Goal: Check status

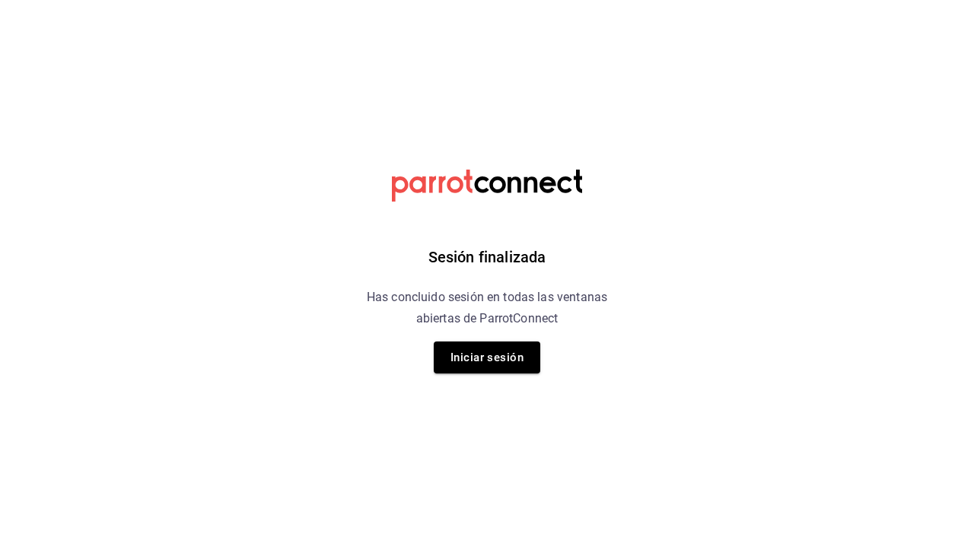
click at [459, 325] on h6 "Has concluido sesión en todas las ventanas abiertas de ParrotConnect" at bounding box center [487, 308] width 278 height 43
click at [462, 354] on button "Iniciar sesión" at bounding box center [487, 358] width 106 height 32
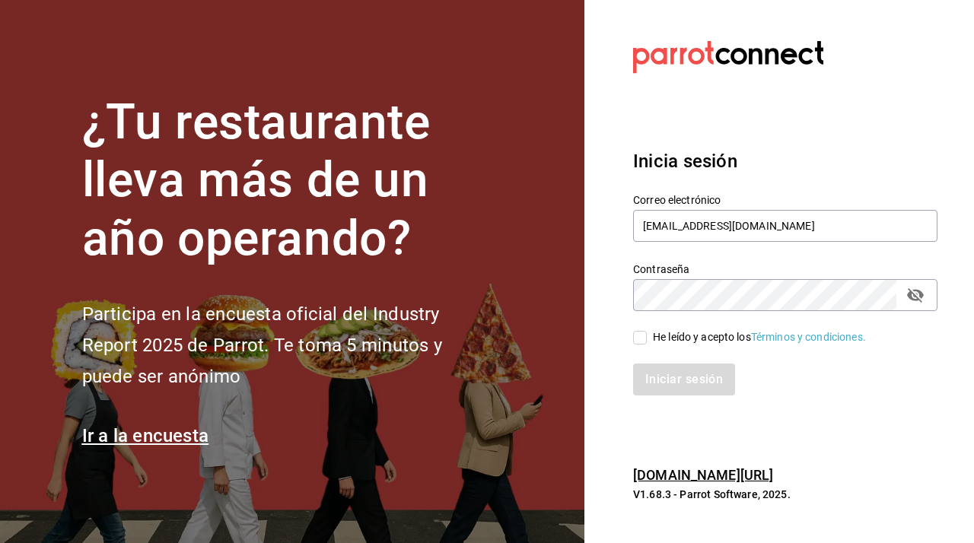
click at [636, 333] on input "He leído y acepto los Términos y condiciones." at bounding box center [640, 338] width 14 height 14
checkbox input "true"
click at [672, 383] on button "Iniciar sesión" at bounding box center [684, 380] width 103 height 32
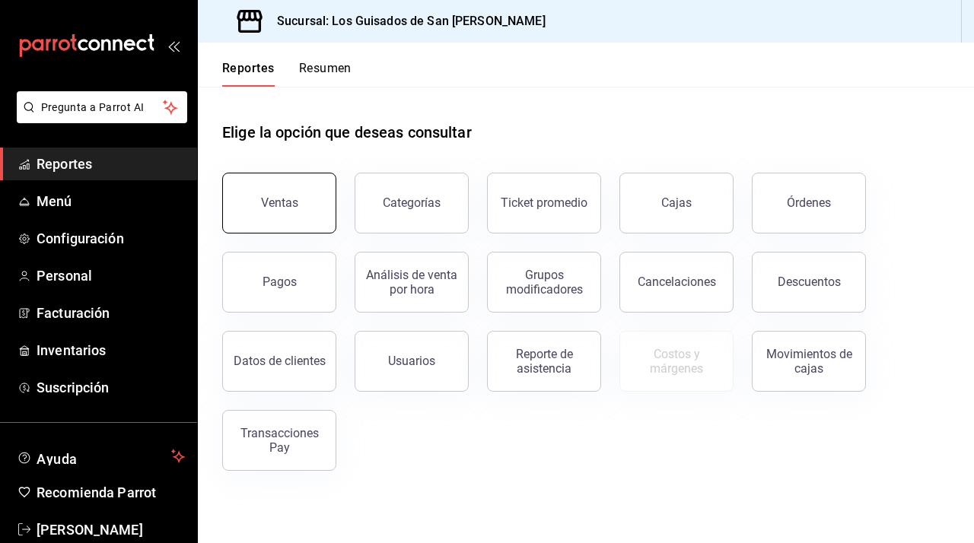
click at [318, 213] on button "Ventas" at bounding box center [279, 203] width 114 height 61
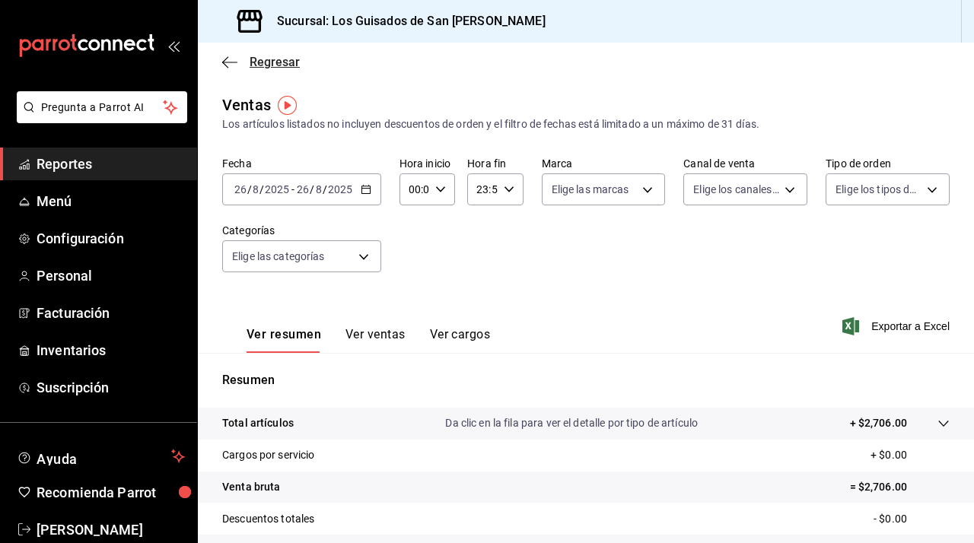
click at [240, 65] on span "Regresar" at bounding box center [261, 62] width 78 height 14
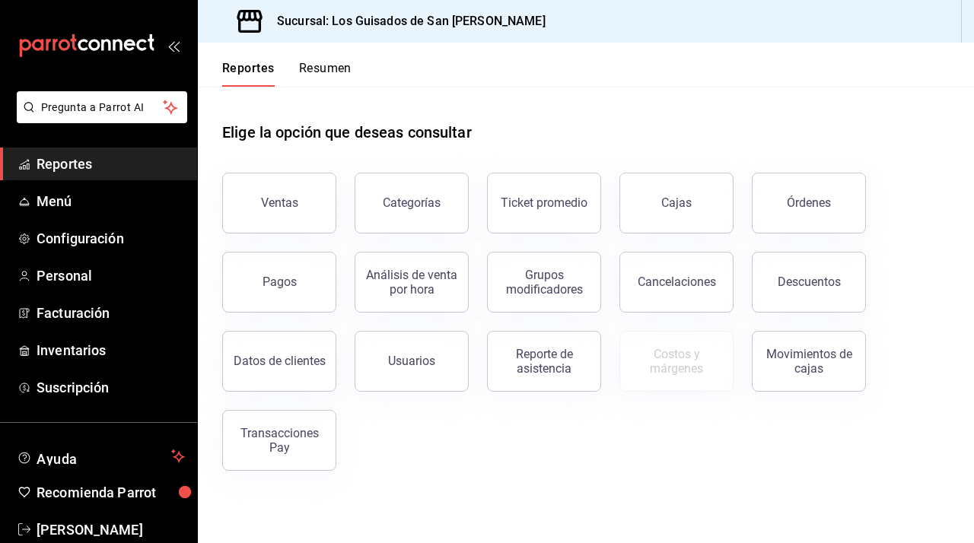
click at [299, 75] on button "Resumen" at bounding box center [325, 74] width 52 height 26
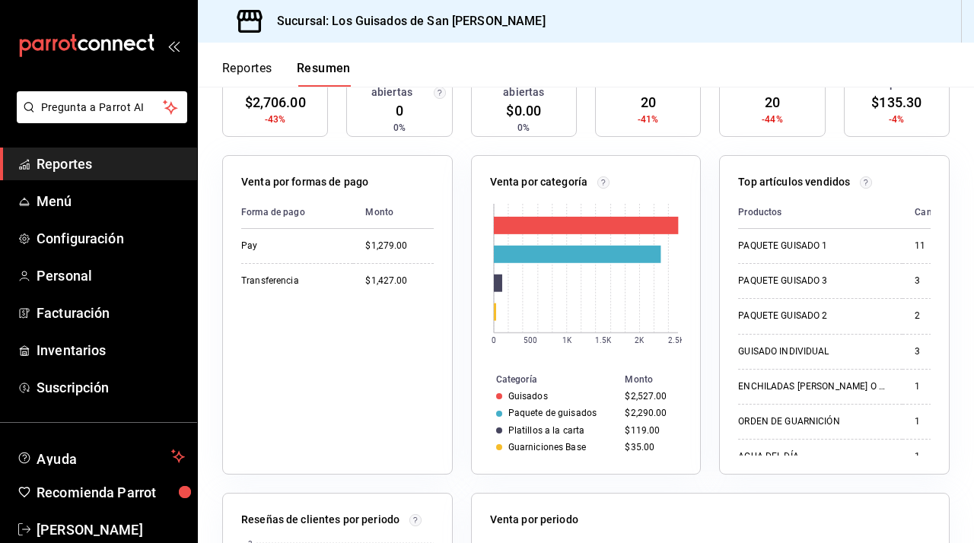
scroll to position [46, 0]
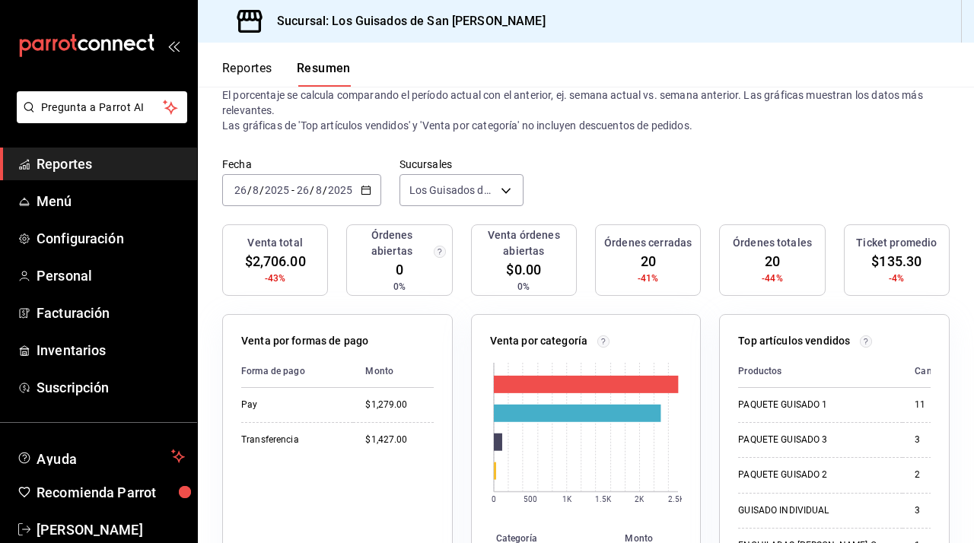
click at [368, 199] on div "[DATE] [DATE] - [DATE] [DATE]" at bounding box center [301, 190] width 159 height 32
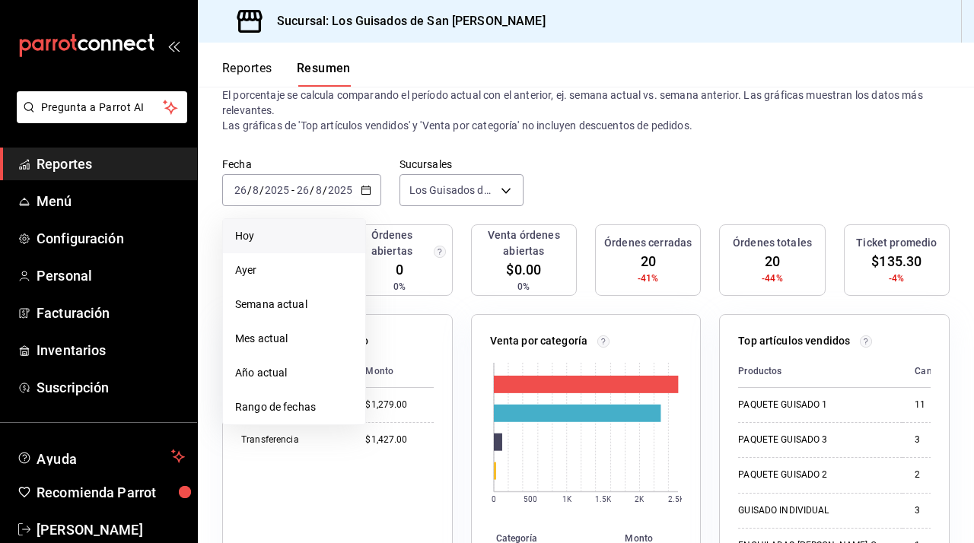
click at [305, 228] on span "Hoy" at bounding box center [294, 236] width 118 height 16
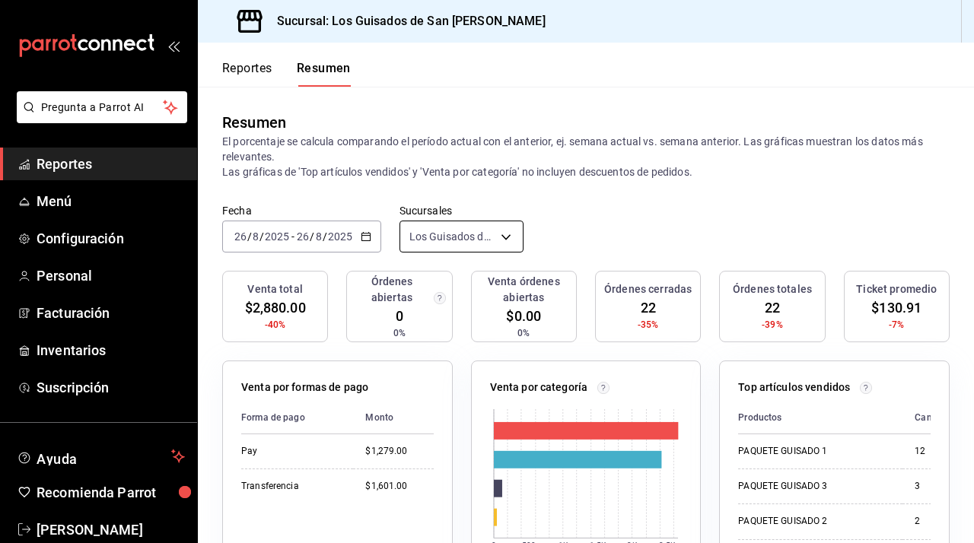
scroll to position [119, 0]
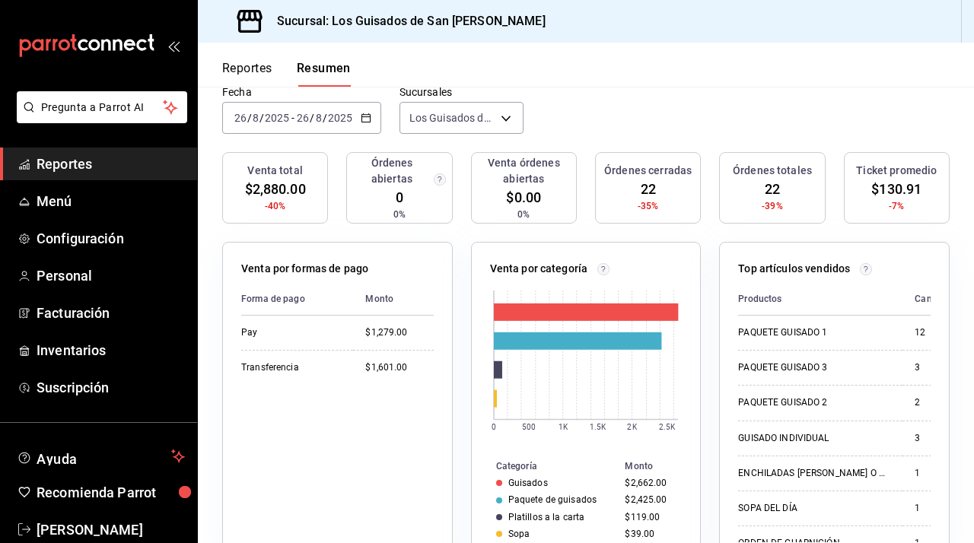
click at [351, 113] on input "2025" at bounding box center [340, 118] width 26 height 12
click at [363, 118] on icon "button" at bounding box center [366, 118] width 11 height 11
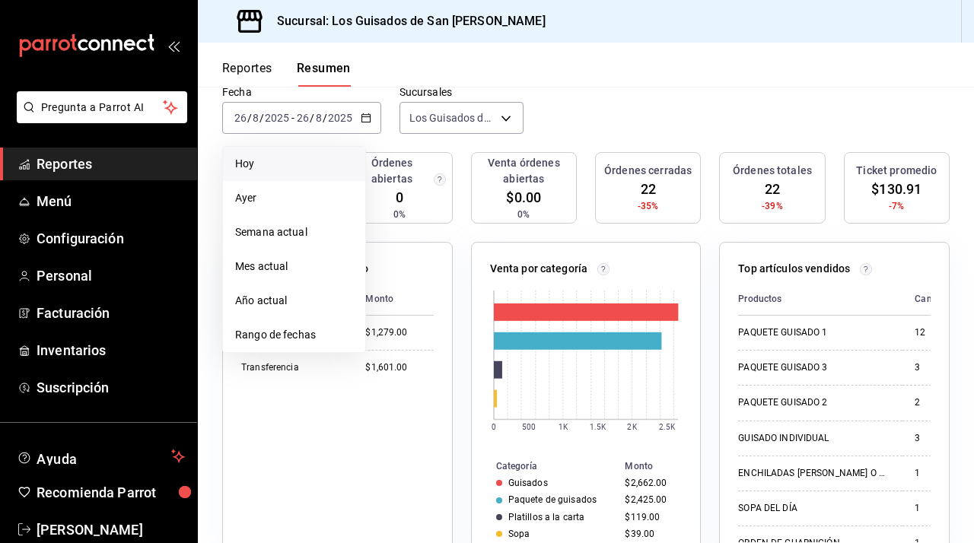
click at [304, 163] on span "Hoy" at bounding box center [294, 164] width 118 height 16
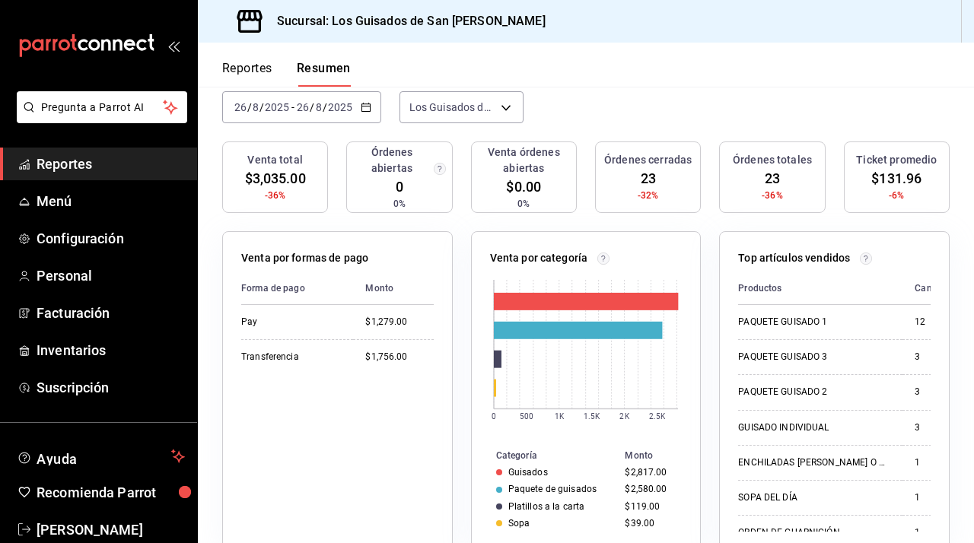
scroll to position [115, 0]
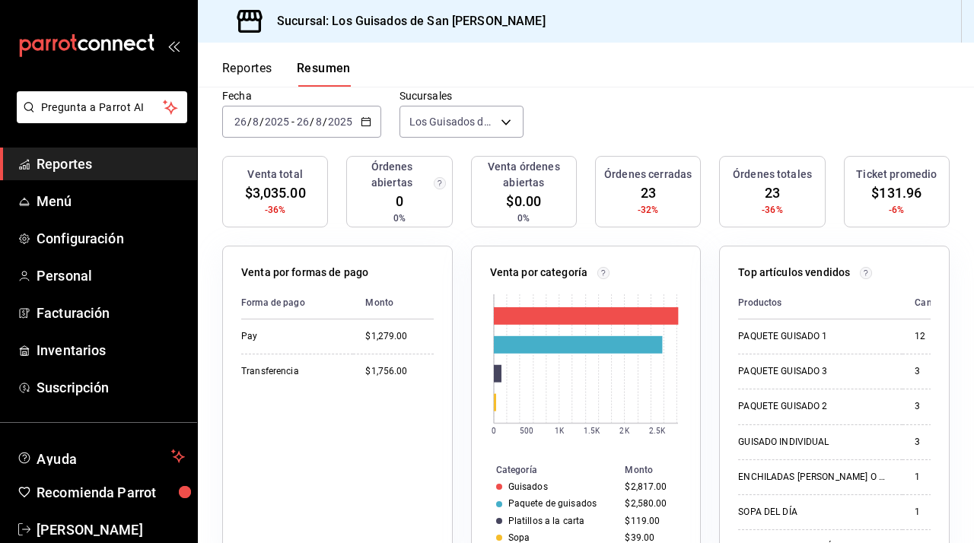
click at [327, 126] on input "2025" at bounding box center [340, 122] width 26 height 12
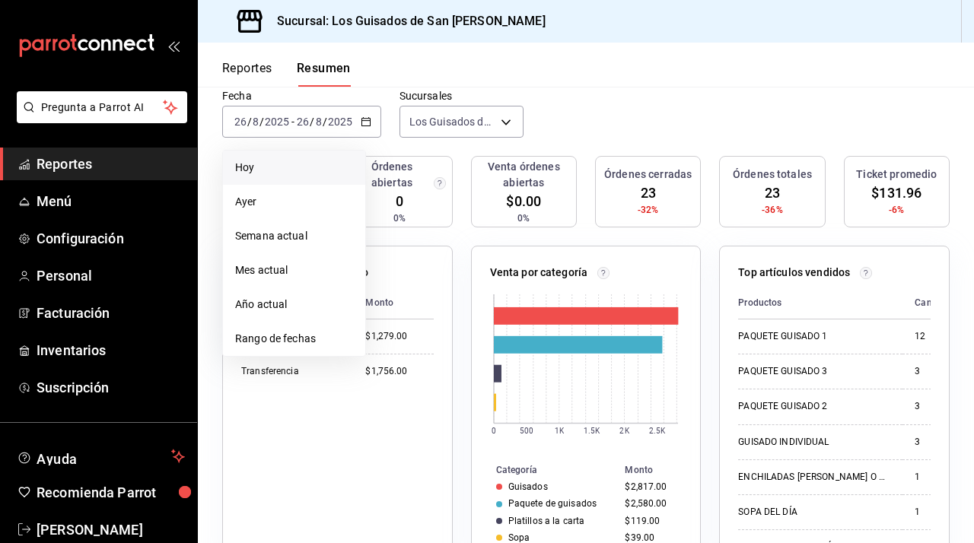
click at [281, 164] on span "Hoy" at bounding box center [294, 168] width 118 height 16
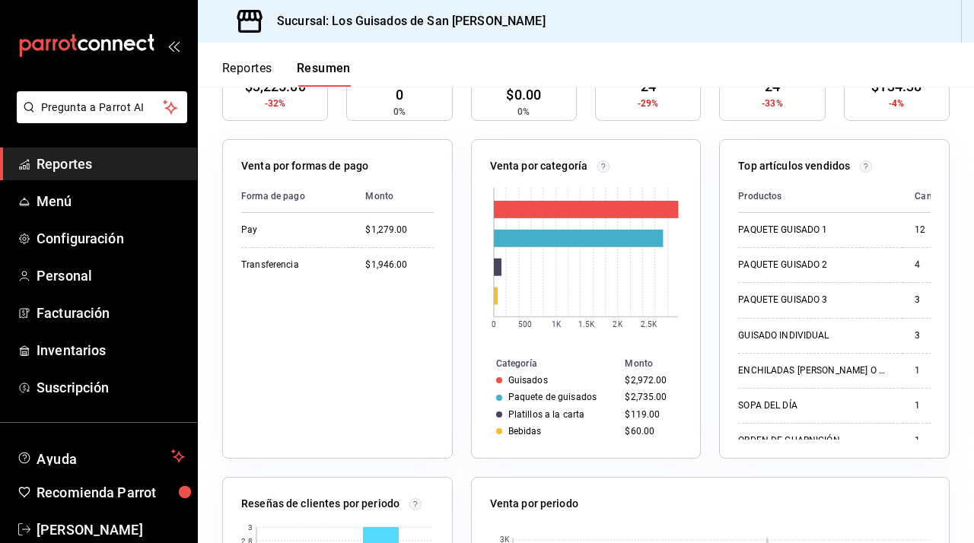
scroll to position [0, 0]
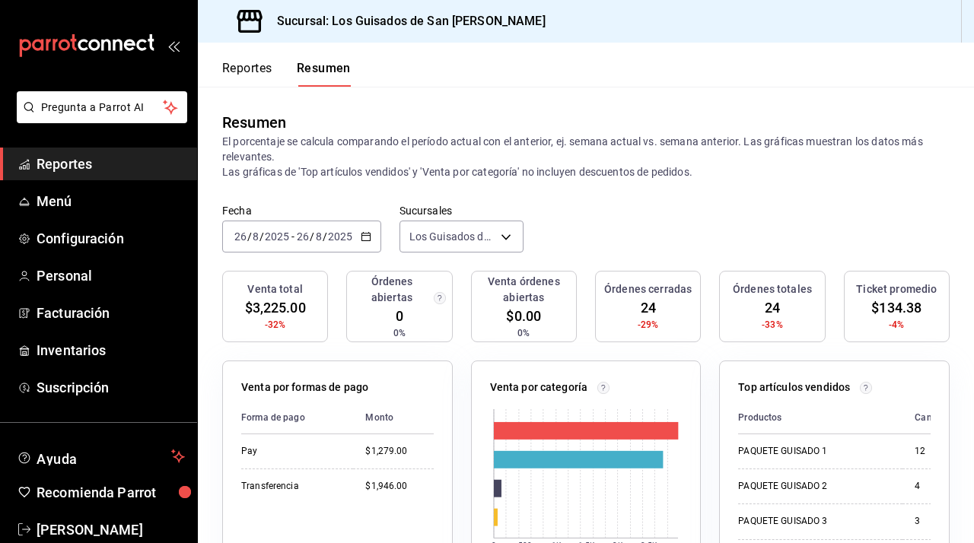
click at [368, 241] on icon "button" at bounding box center [366, 236] width 11 height 11
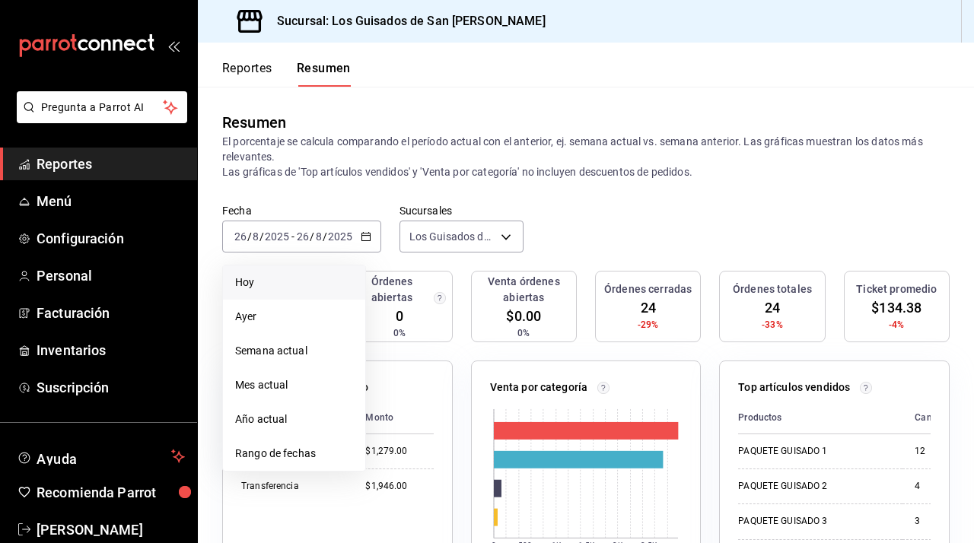
click at [305, 291] on li "Hoy" at bounding box center [294, 282] width 142 height 34
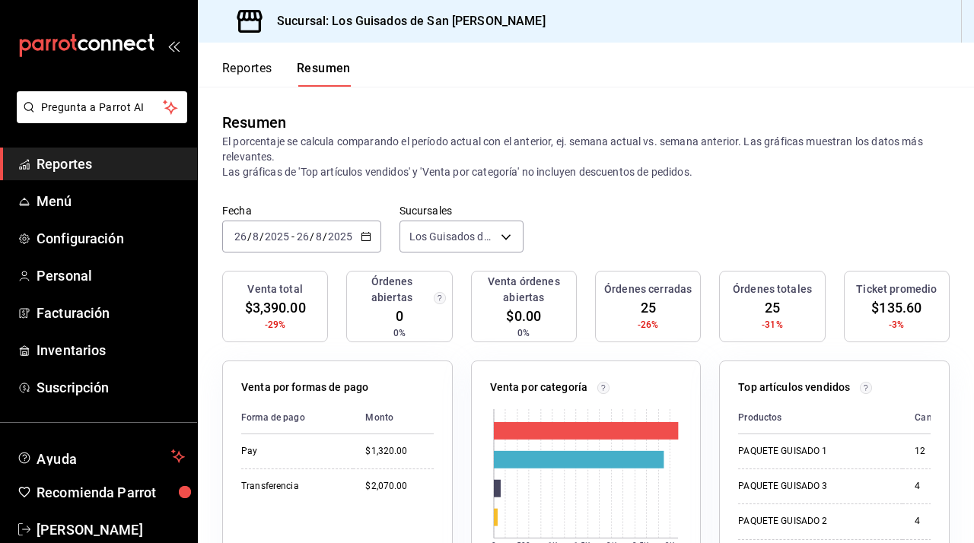
click at [330, 231] on input "2025" at bounding box center [340, 236] width 26 height 12
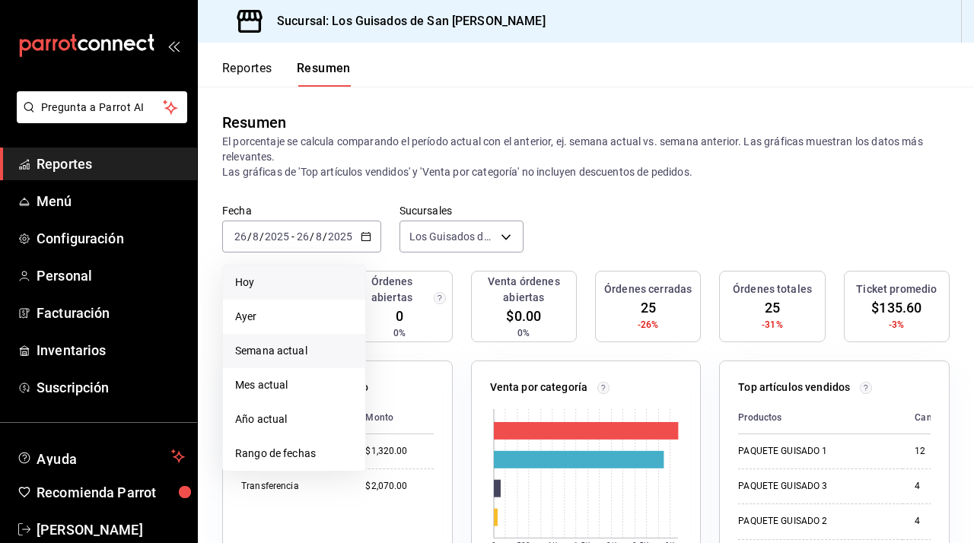
click at [323, 354] on span "Semana actual" at bounding box center [294, 351] width 118 height 16
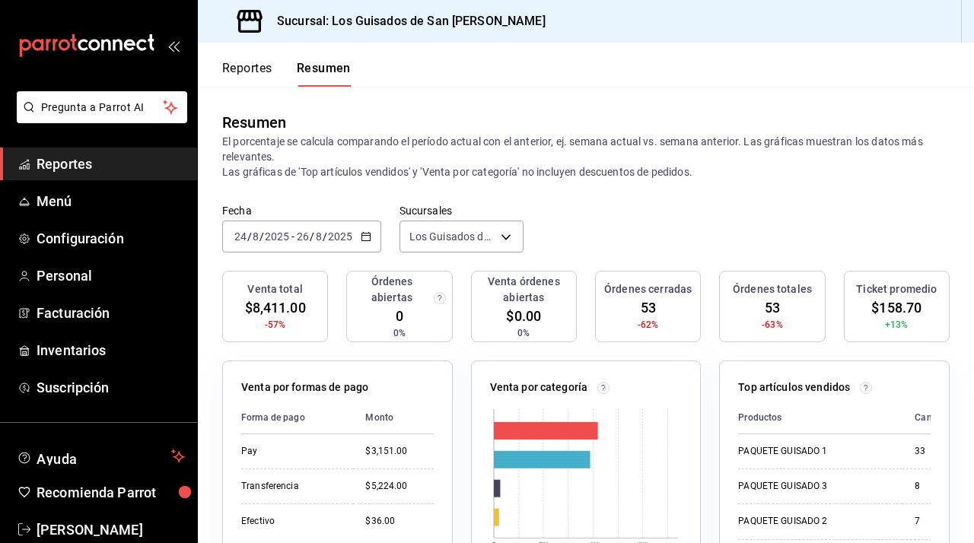
click at [325, 243] on div "[DATE] [DATE] - [DATE] [DATE]" at bounding box center [301, 237] width 159 height 32
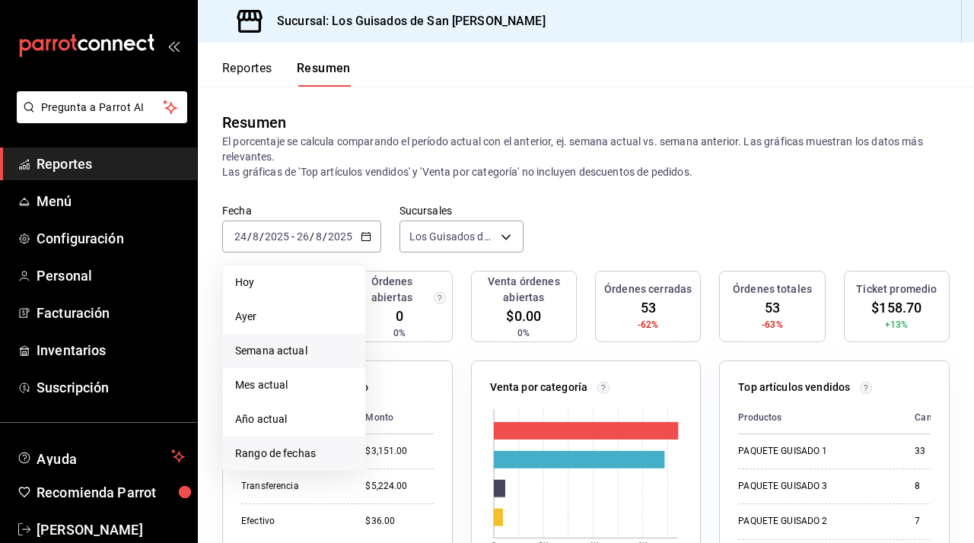
click at [281, 452] on span "Rango de fechas" at bounding box center [294, 454] width 118 height 16
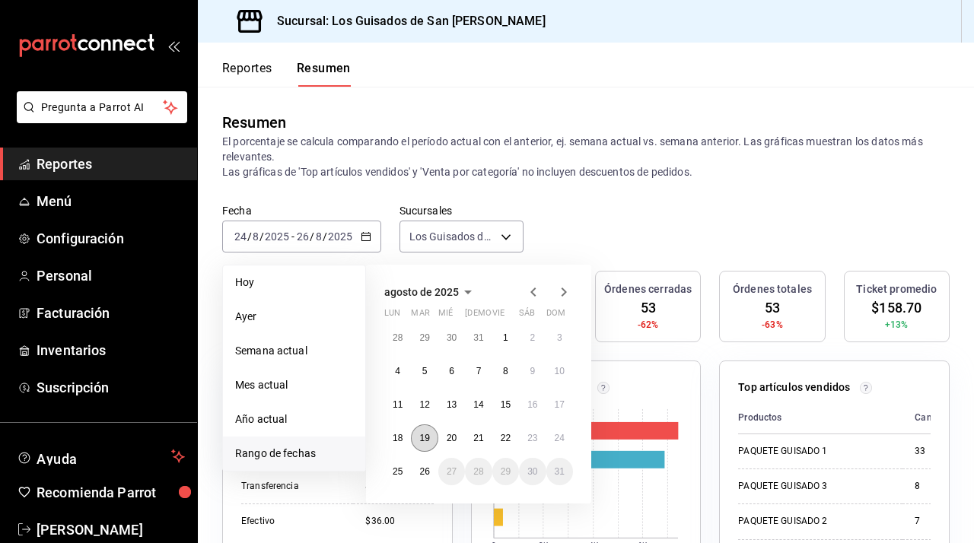
click at [429, 438] on abbr "19" at bounding box center [424, 438] width 10 height 11
